Goal: Task Accomplishment & Management: Use online tool/utility

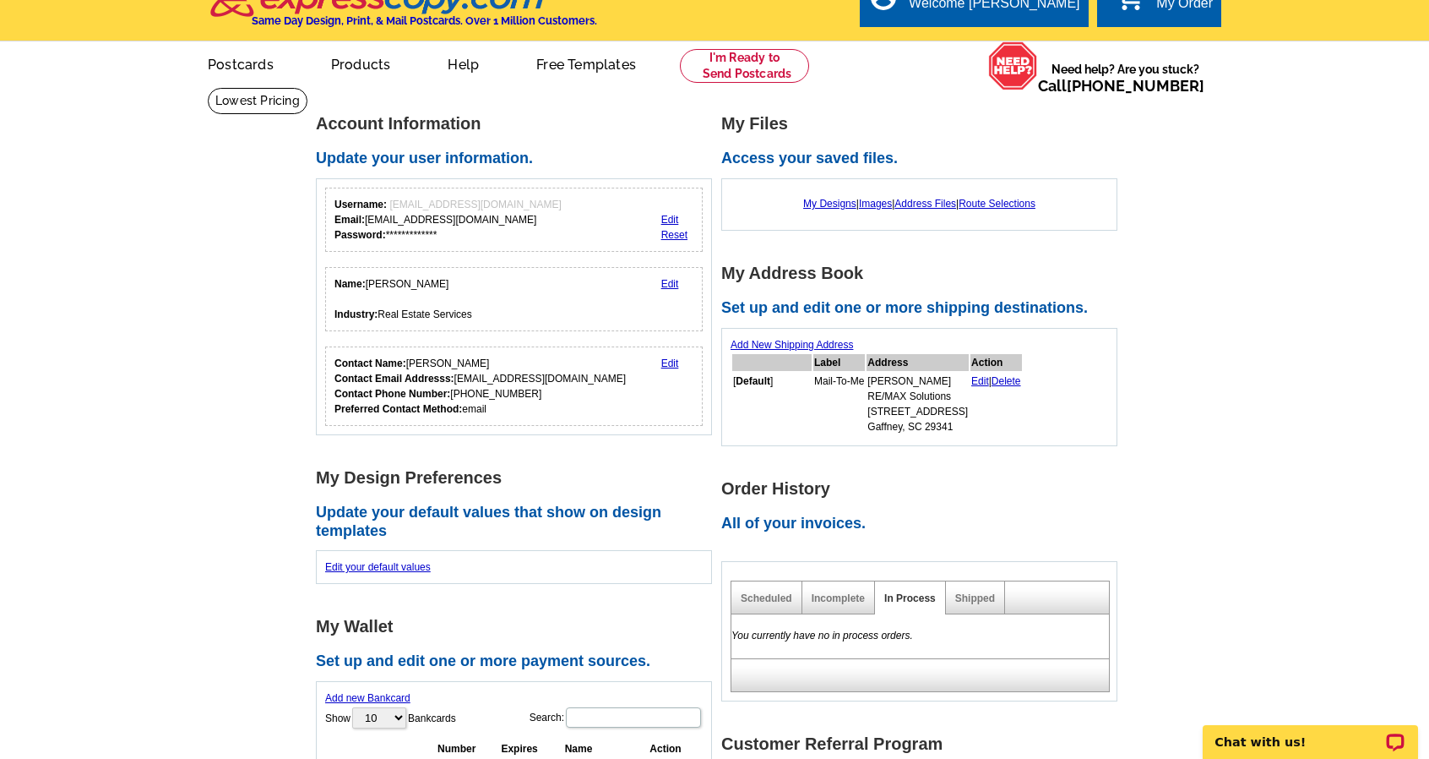
scroll to position [30, 0]
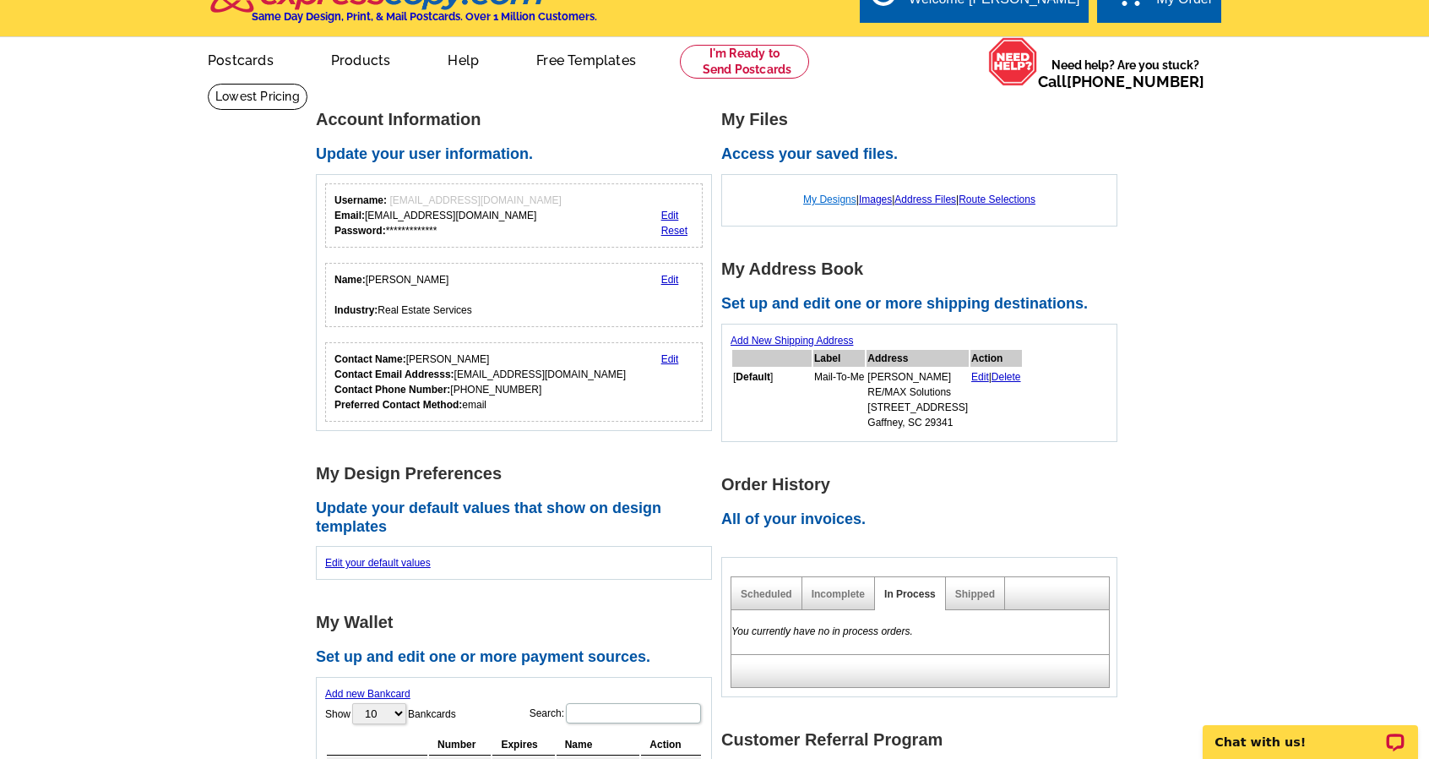
click at [823, 200] on link "My Designs" at bounding box center [829, 199] width 53 height 12
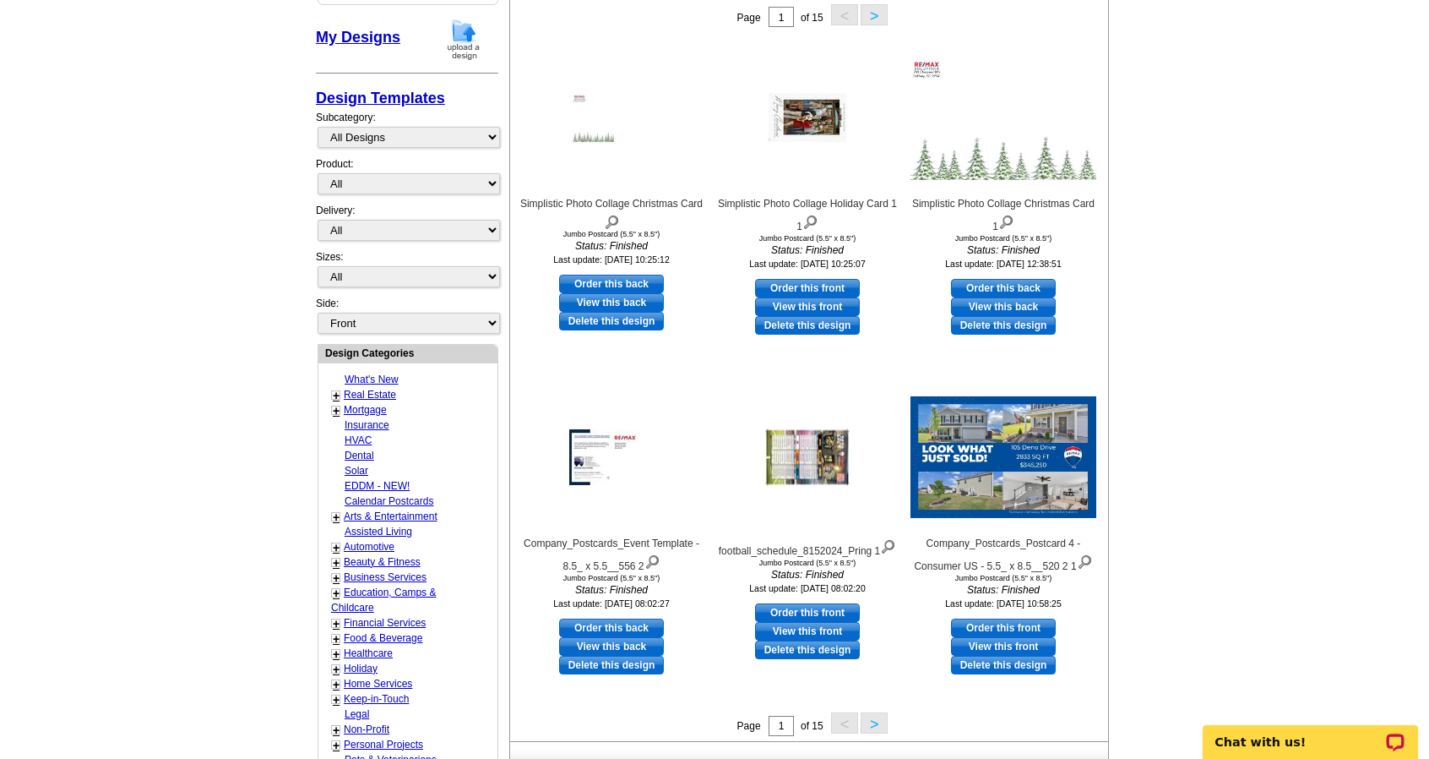
scroll to position [294, 0]
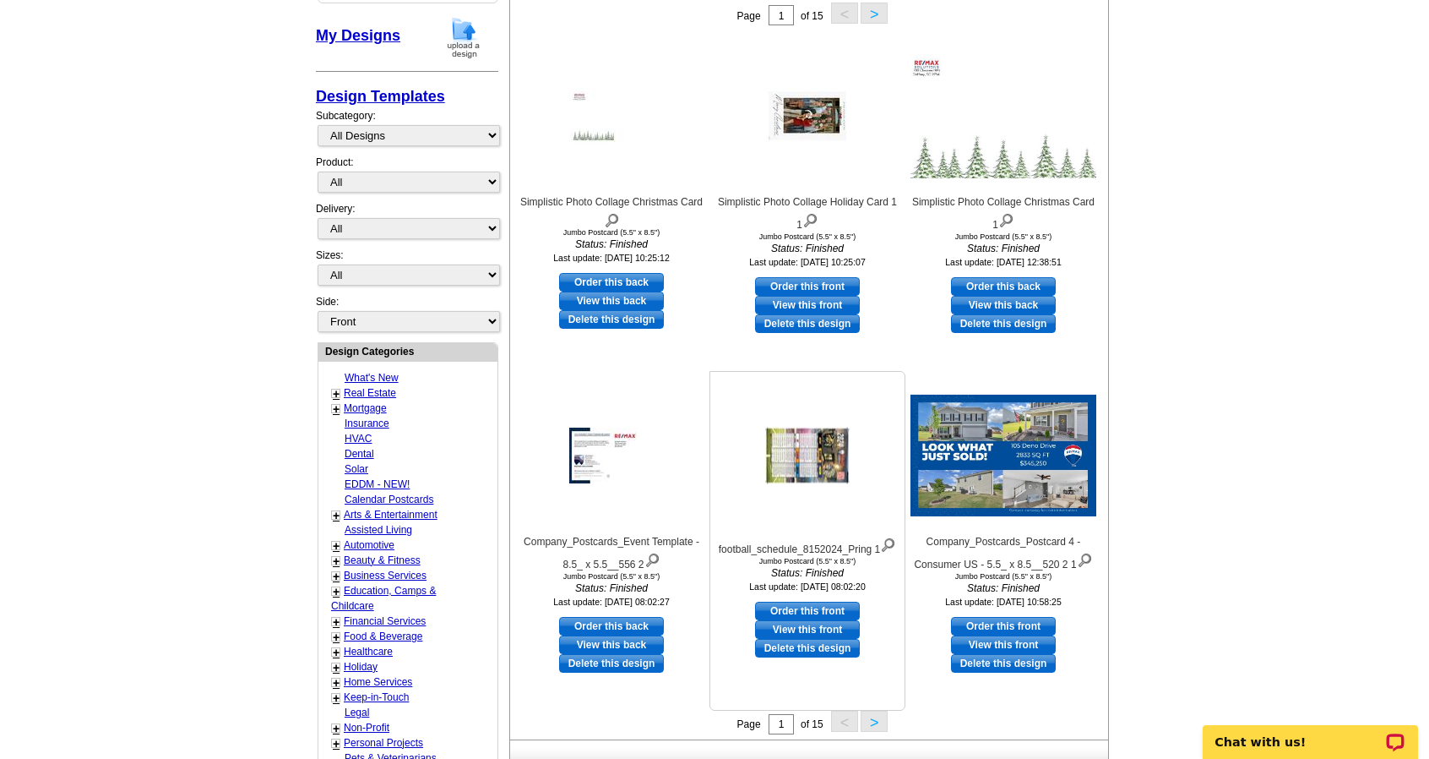
click at [816, 464] on img at bounding box center [807, 455] width 84 height 57
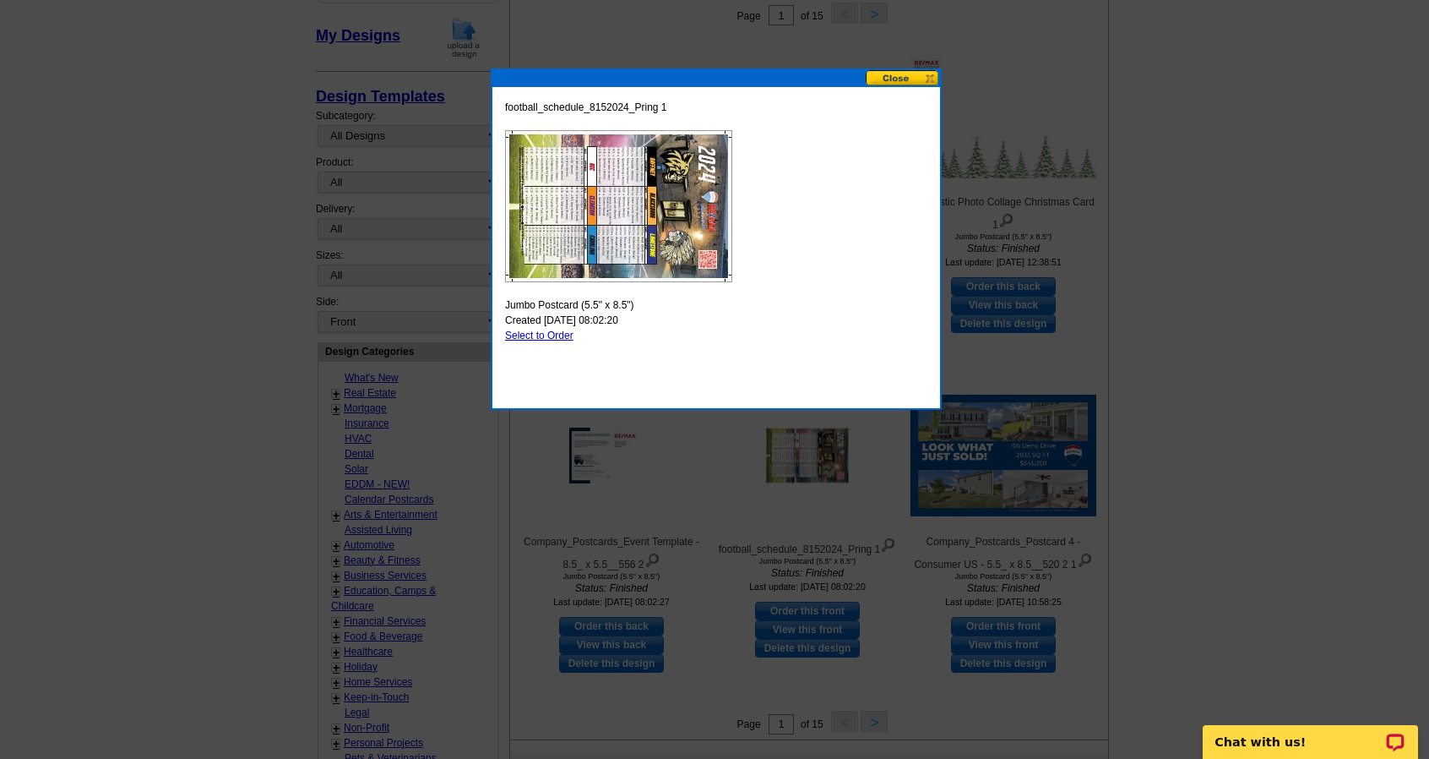
click at [904, 80] on button at bounding box center [903, 78] width 74 height 16
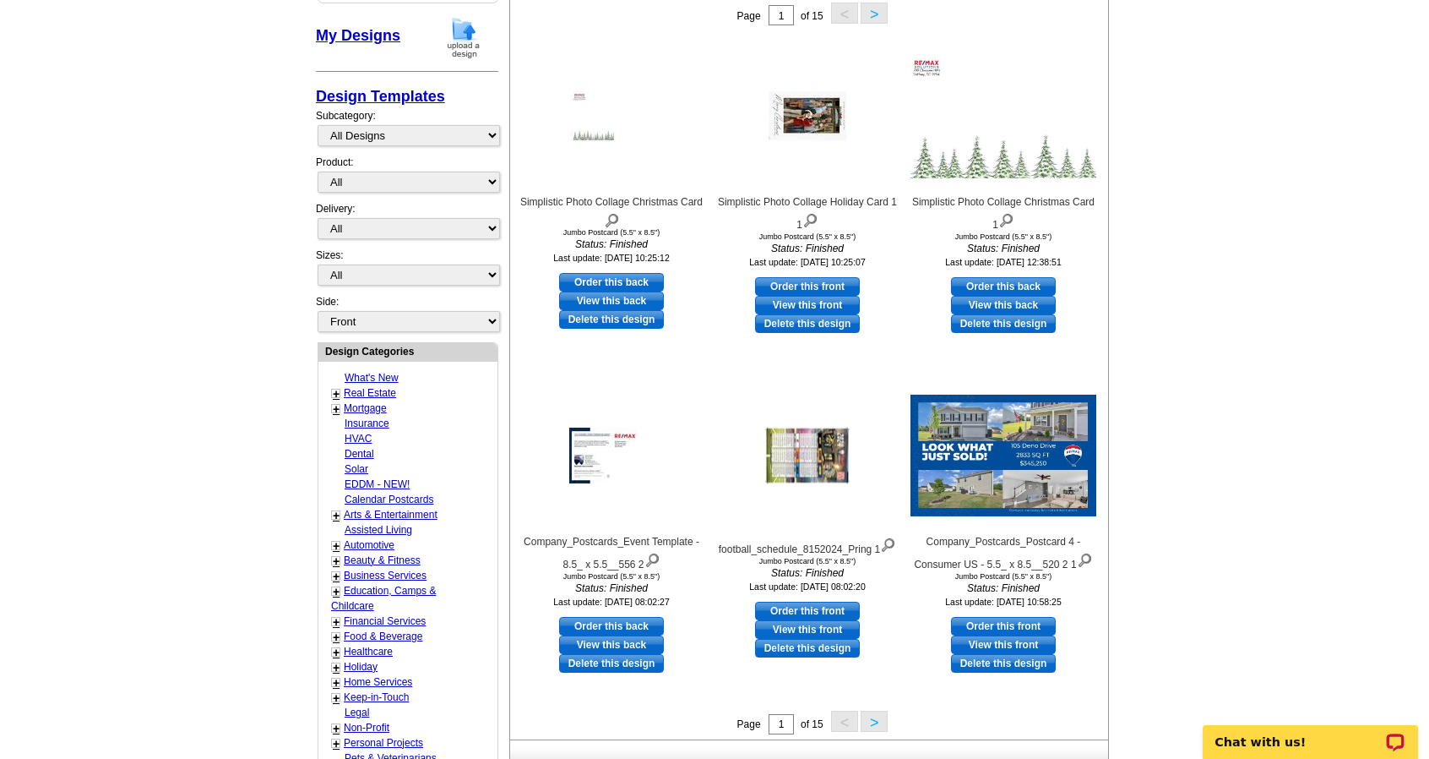
scroll to position [0, 0]
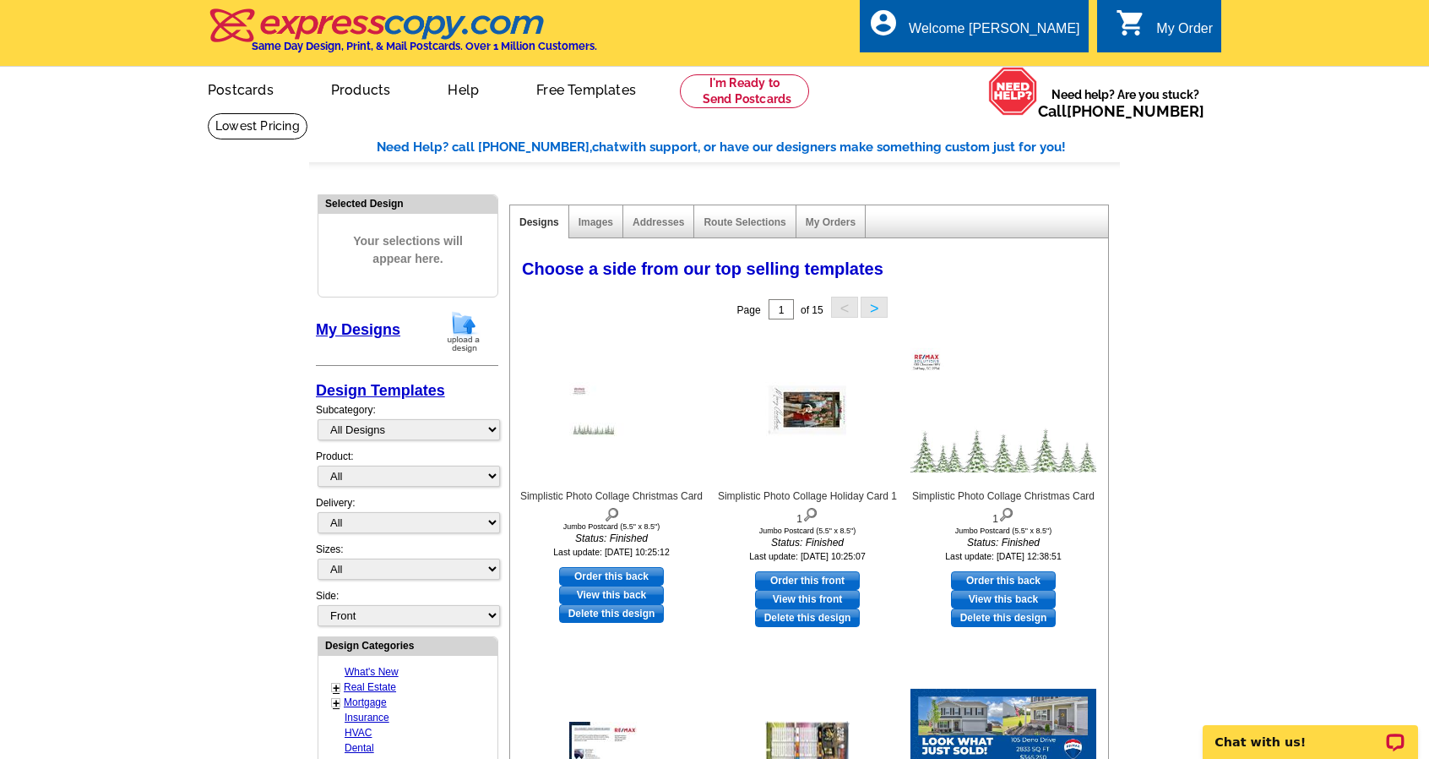
click at [458, 328] on img at bounding box center [464, 331] width 44 height 43
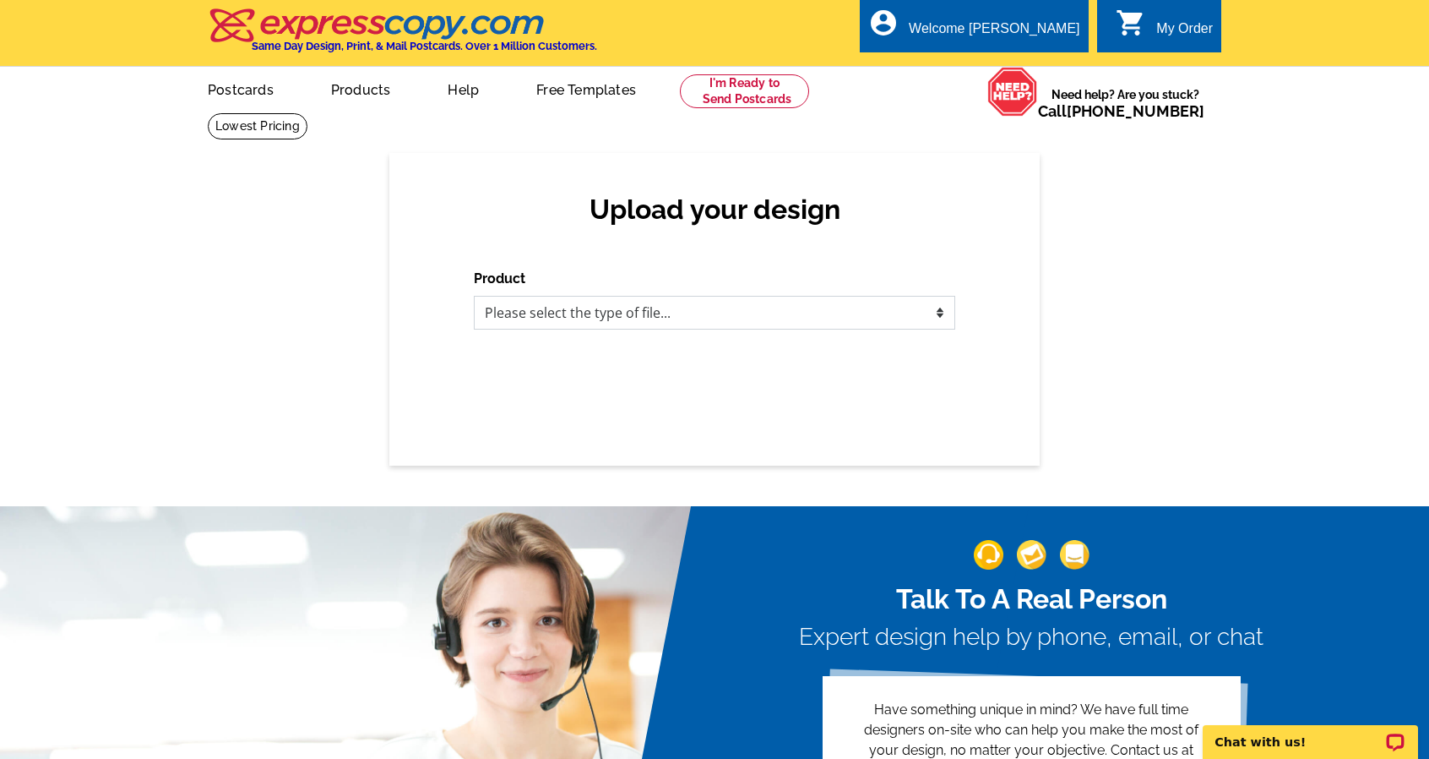
click at [733, 303] on select "Please select the type of file... Postcards Business Cards Letters and flyers G…" at bounding box center [715, 313] width 482 height 34
select select "1"
click at [474, 297] on select "Please select the type of file... Postcards Business Cards Letters and flyers G…" at bounding box center [715, 313] width 482 height 34
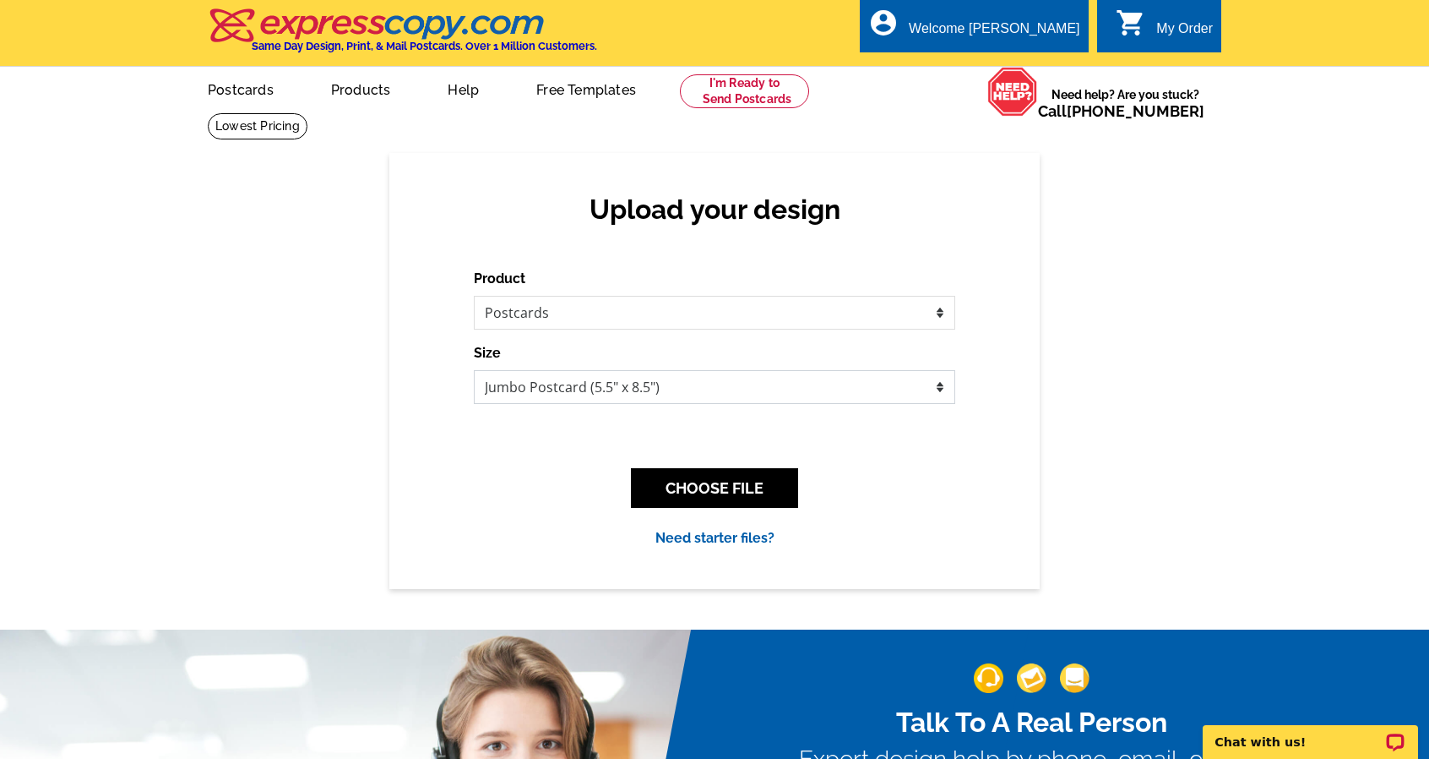
click at [714, 387] on select "Jumbo Postcard (5.5" x 8.5") Regular Postcard (4.25" x 5.6") Panoramic Postcard…" at bounding box center [715, 387] width 482 height 34
click at [730, 394] on select "Jumbo Postcard (5.5" x 8.5") Regular Postcard (4.25" x 5.6") Panoramic Postcard…" at bounding box center [715, 387] width 482 height 34
click at [736, 326] on select "Please select the type of file... Postcards Business Cards Letters and flyers G…" at bounding box center [715, 313] width 482 height 34
click at [759, 286] on div "Product Please select the type of file... Postcards Business Cards Letters and …" at bounding box center [715, 299] width 482 height 61
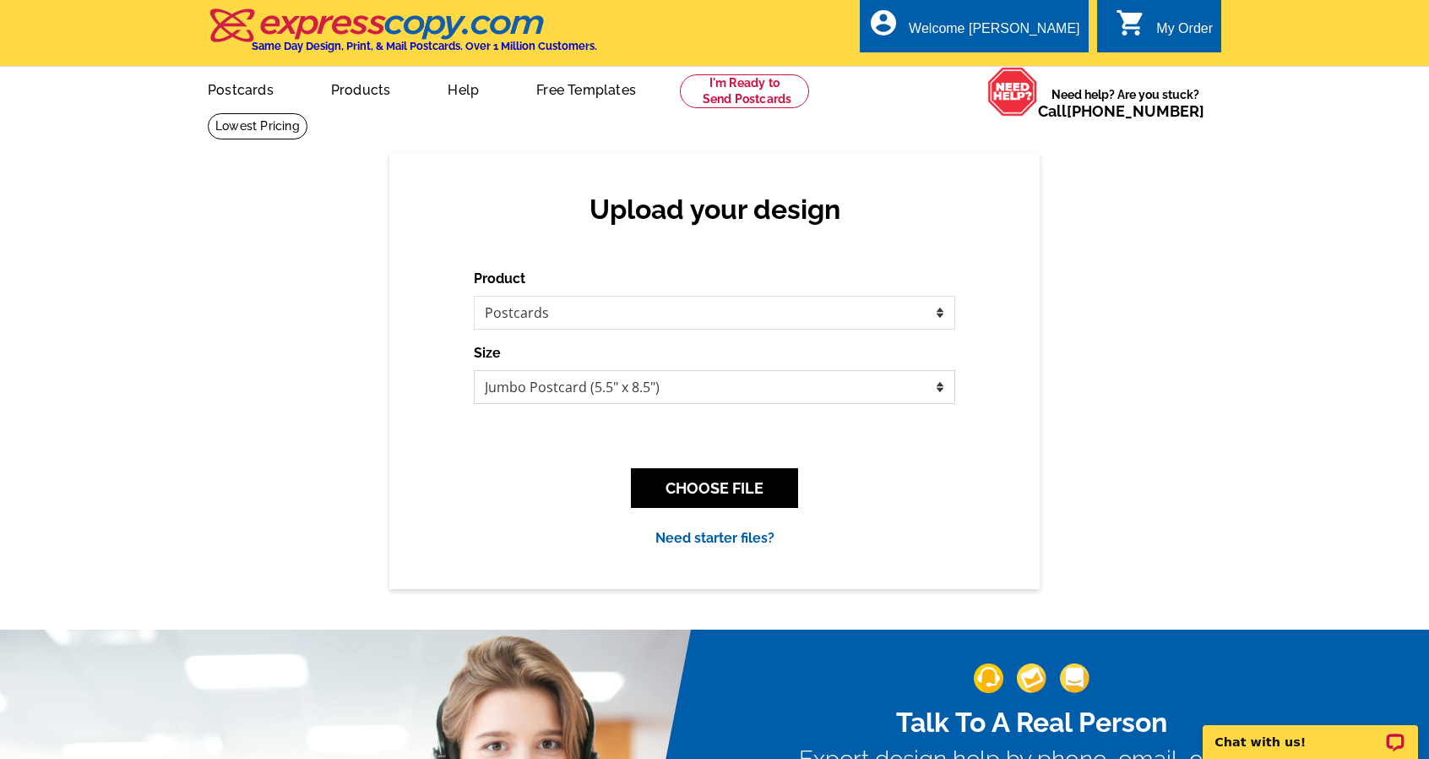
click at [768, 380] on select "Jumbo Postcard (5.5" x 8.5") Regular Postcard (4.25" x 5.6") Panoramic Postcard…" at bounding box center [715, 387] width 482 height 34
click at [474, 371] on select "Jumbo Postcard (5.5" x 8.5") Regular Postcard (4.25" x 5.6") Panoramic Postcard…" at bounding box center [715, 387] width 482 height 34
click at [740, 479] on button "CHOOSE FILE" at bounding box center [714, 488] width 167 height 40
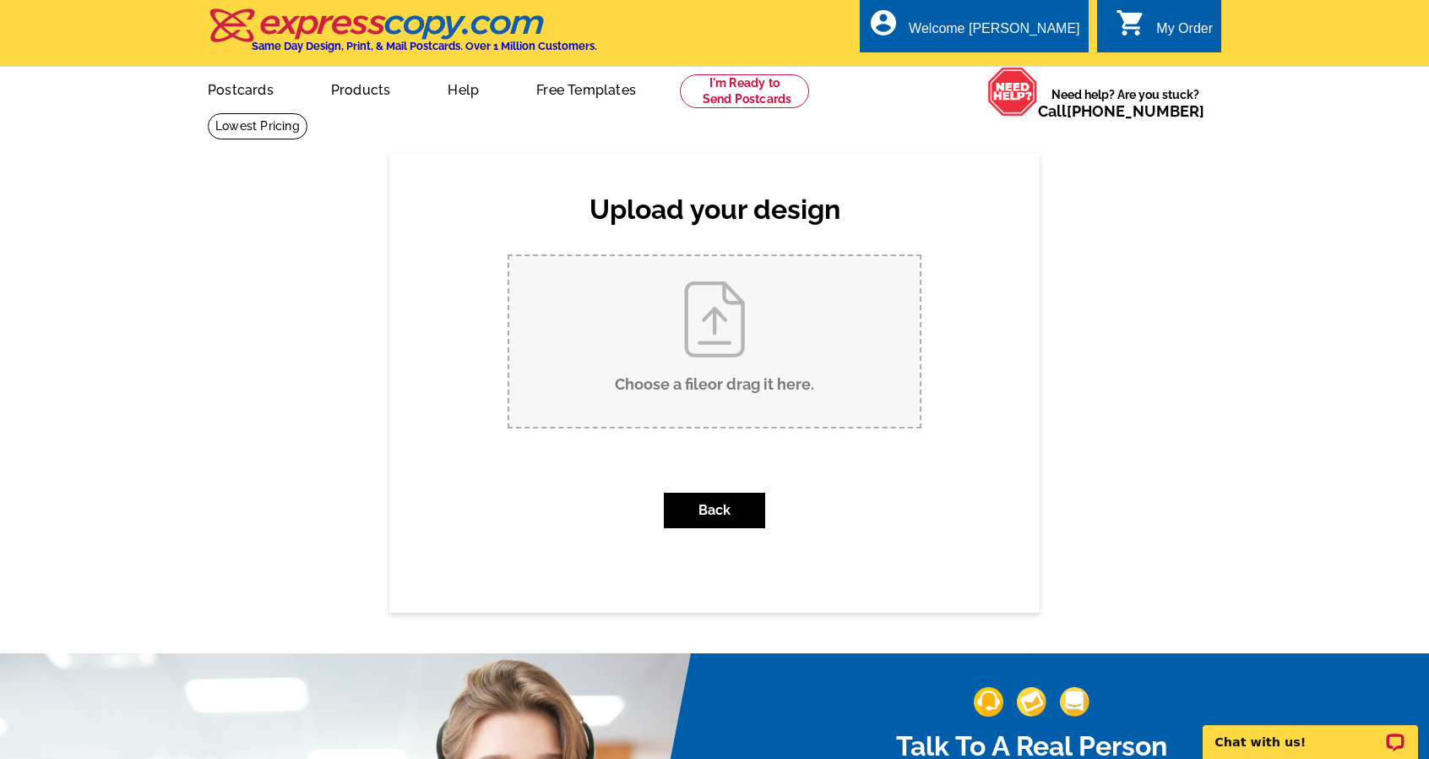
click at [697, 327] on input "Choose a file or drag it here ." at bounding box center [714, 341] width 411 height 171
